Goal: Task Accomplishment & Management: Complete application form

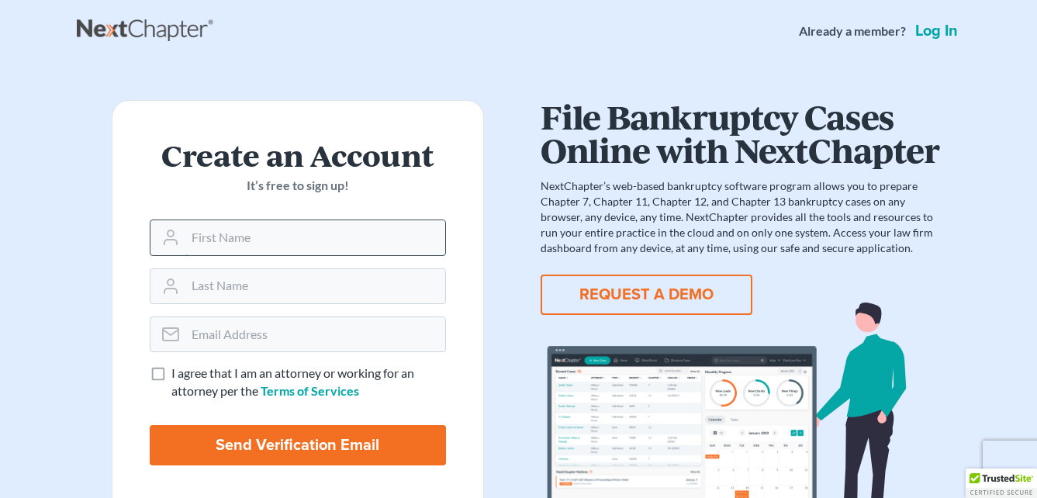
click at [371, 236] on input "text" at bounding box center [315, 237] width 260 height 34
type input "[PERSON_NAME]"
type input "[EMAIL_ADDRESS][DOMAIN_NAME]"
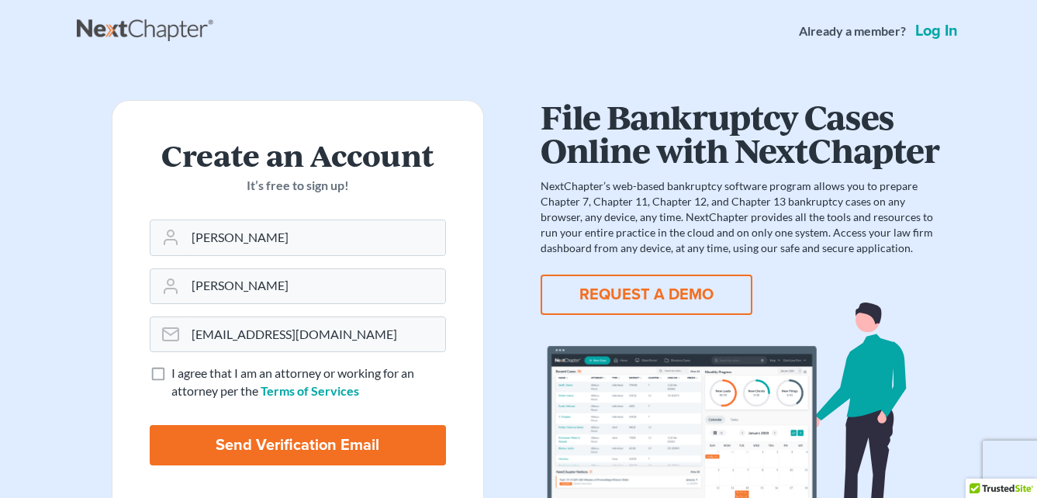
click at [171, 372] on label "I agree that I am an attorney or working for an attorney per the Terms of Servi…" at bounding box center [308, 383] width 275 height 36
click at [178, 372] on input "I agree that I am an attorney or working for an attorney per the Terms of Servi…" at bounding box center [183, 370] width 10 height 10
checkbox input "true"
click at [275, 441] on input "Send Verification Email" at bounding box center [298, 445] width 296 height 40
type input "Thinking..."
